Goal: Navigation & Orientation: Find specific page/section

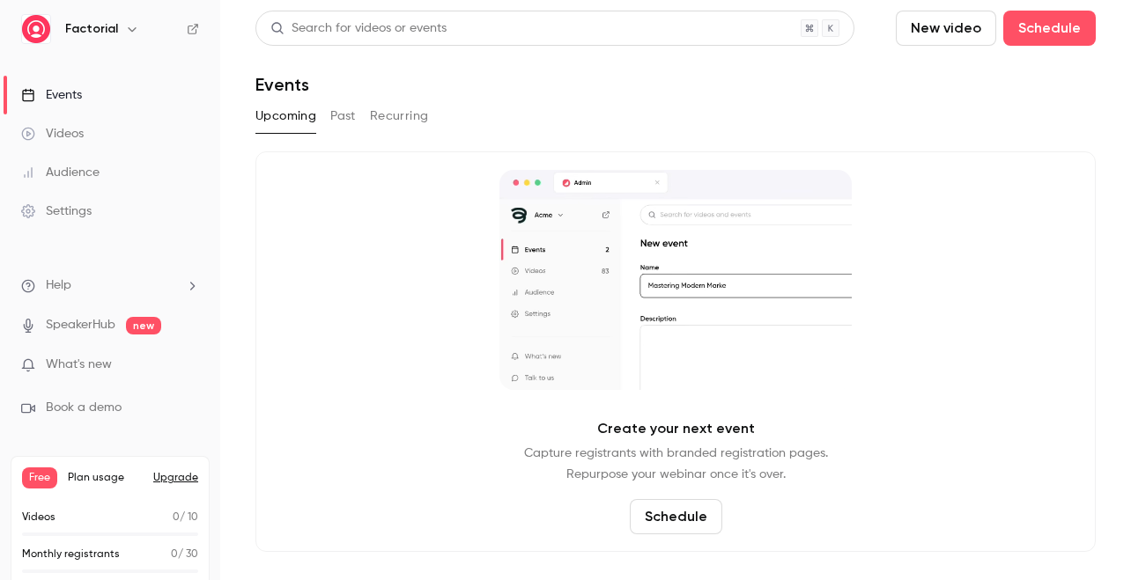
click at [98, 325] on link "SpeakerHub" at bounding box center [81, 325] width 70 height 18
click at [101, 363] on span "What's new" at bounding box center [79, 365] width 66 height 18
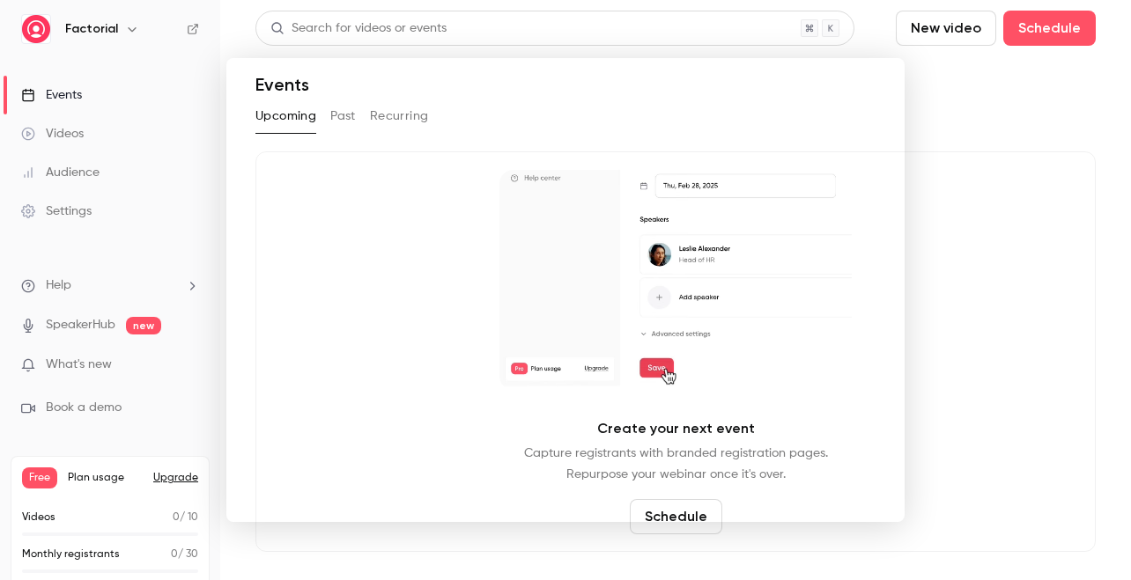
click at [73, 369] on div at bounding box center [565, 290] width 1131 height 580
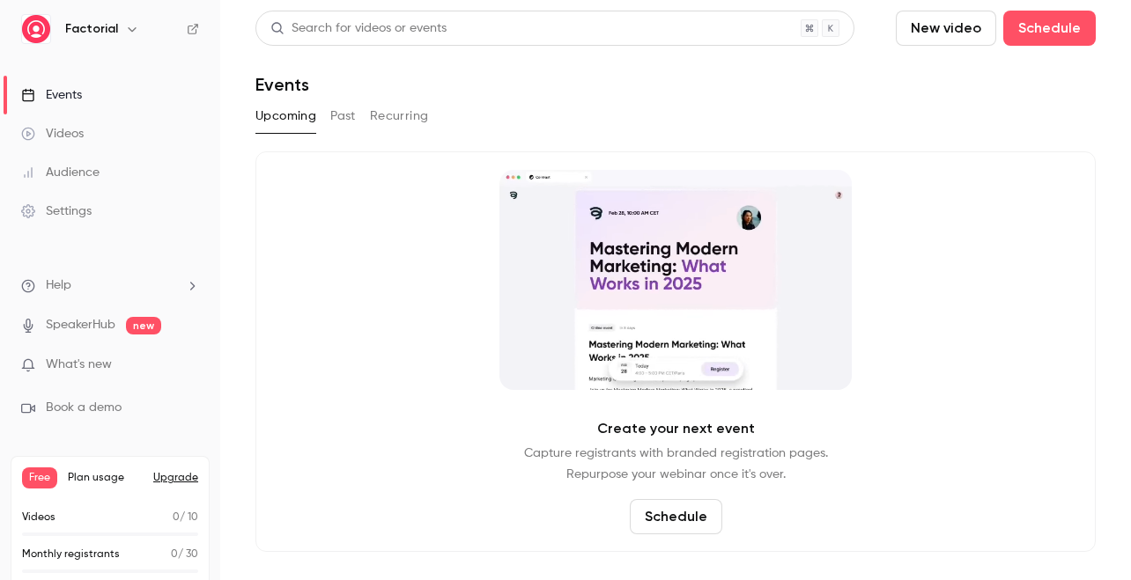
click at [56, 173] on div "Audience" at bounding box center [60, 173] width 78 height 18
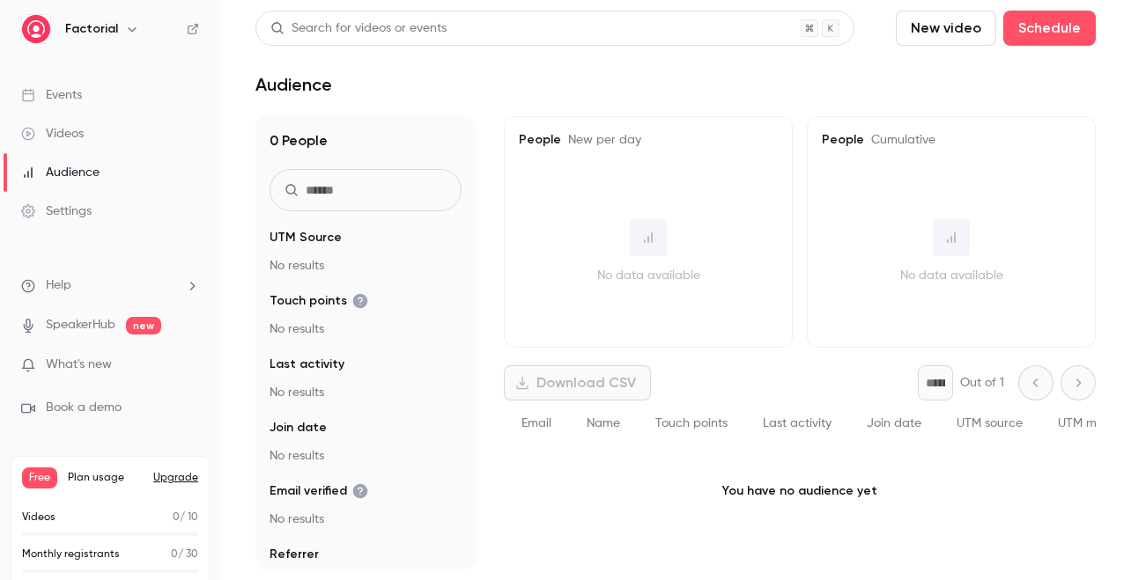
click at [75, 135] on div "Videos" at bounding box center [52, 134] width 63 height 18
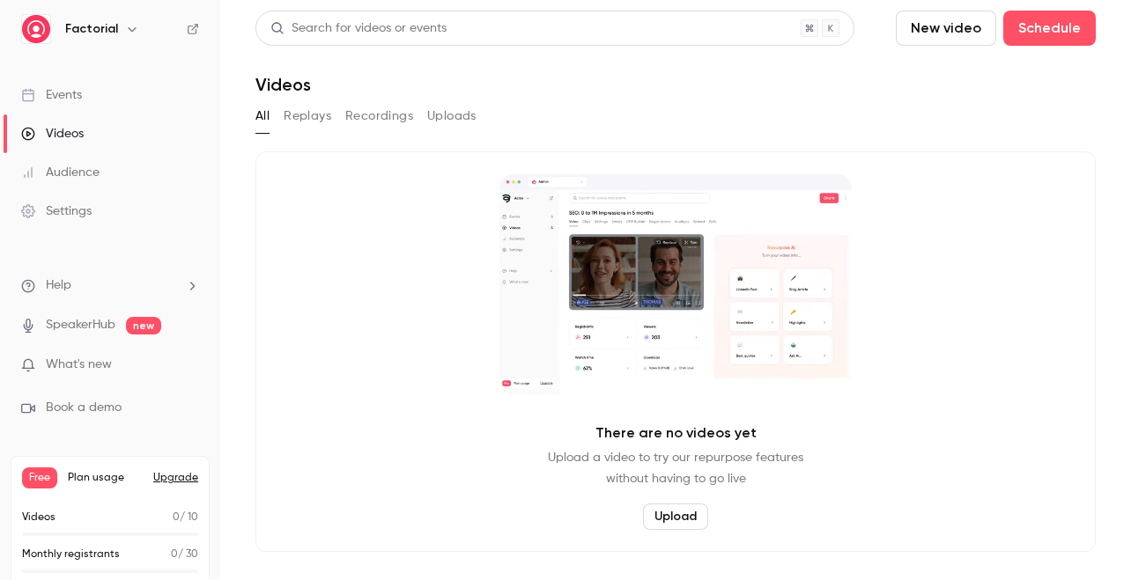
click at [394, 118] on button "Recordings" at bounding box center [379, 116] width 68 height 28
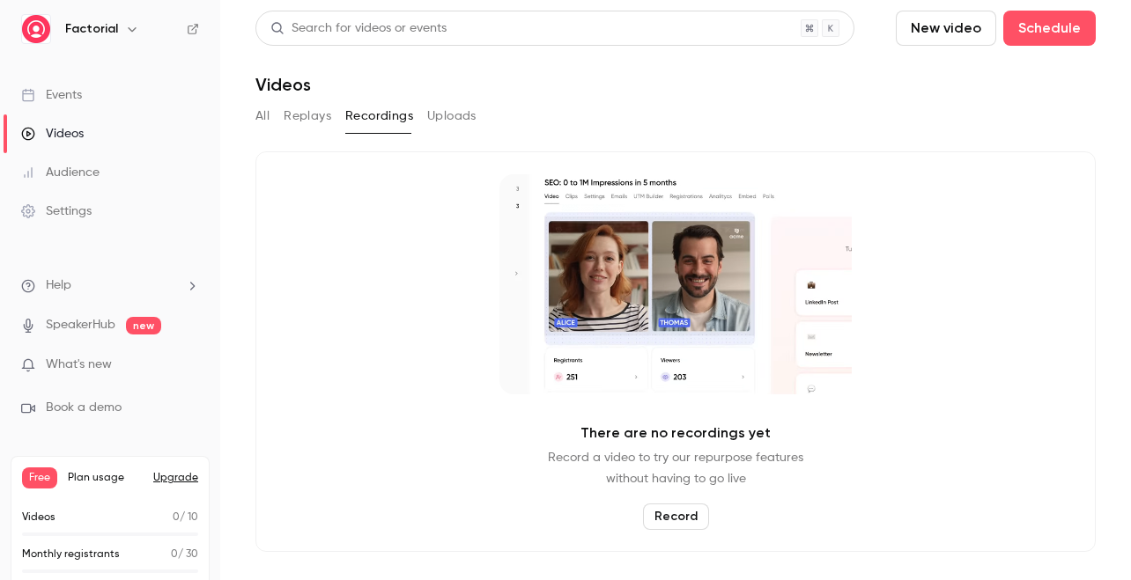
click at [311, 117] on button "Replays" at bounding box center [308, 116] width 48 height 28
click at [261, 117] on button "All" at bounding box center [262, 116] width 14 height 28
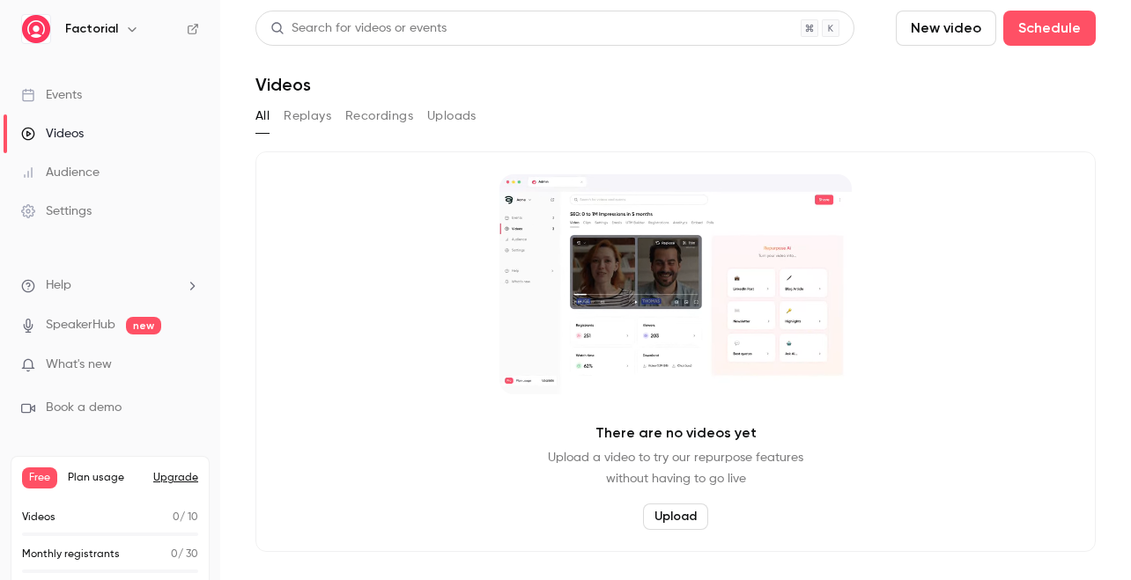
scroll to position [26, 0]
